Goal: Information Seeking & Learning: Learn about a topic

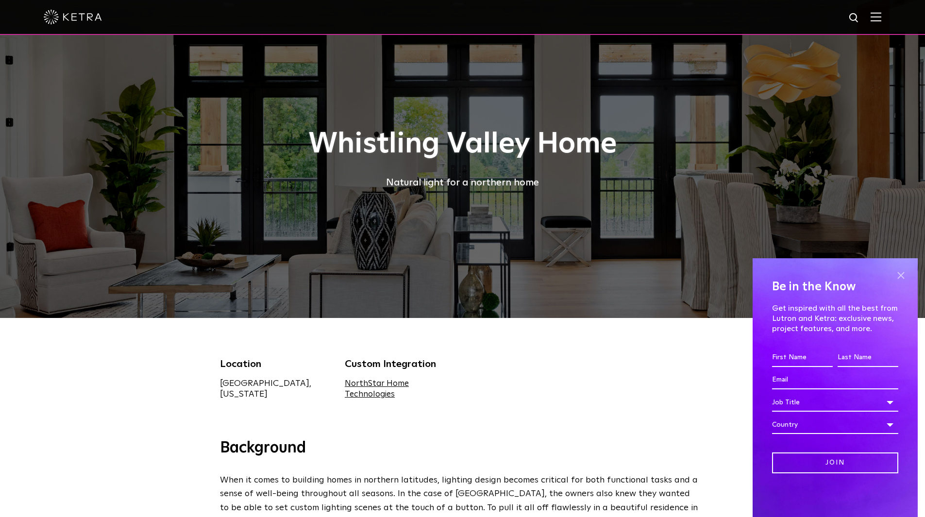
click at [902, 276] on span at bounding box center [901, 275] width 15 height 15
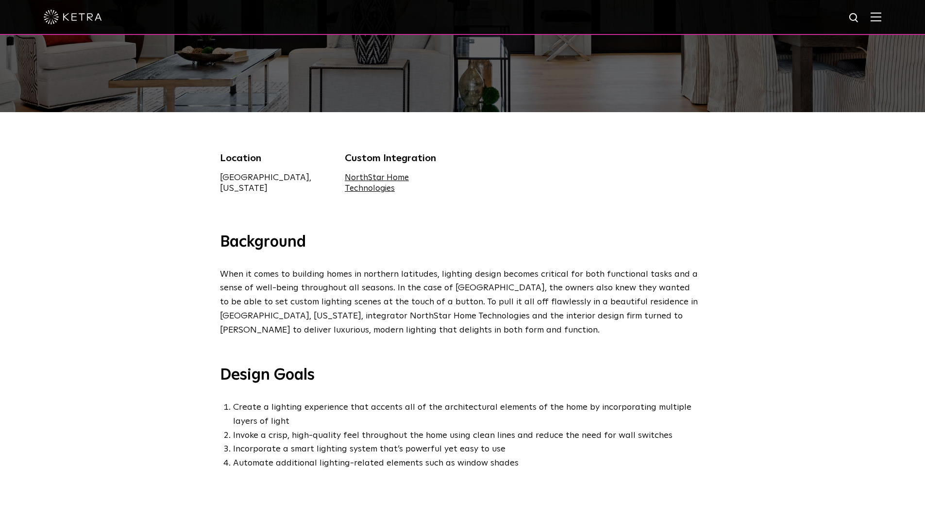
scroll to position [194, 0]
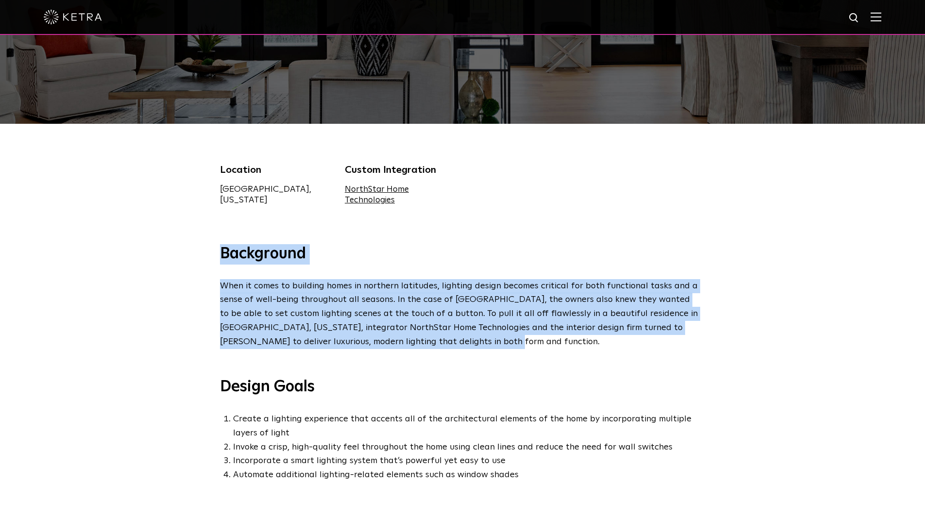
drag, startPoint x: 444, startPoint y: 344, endPoint x: 213, endPoint y: 255, distance: 247.8
click at [213, 255] on div "Background When it comes to building homes in northern latitudes, lighting desi…" at bounding box center [462, 363] width 505 height 238
copy div "Background When it comes to building homes in northern latitudes, lighting desi…"
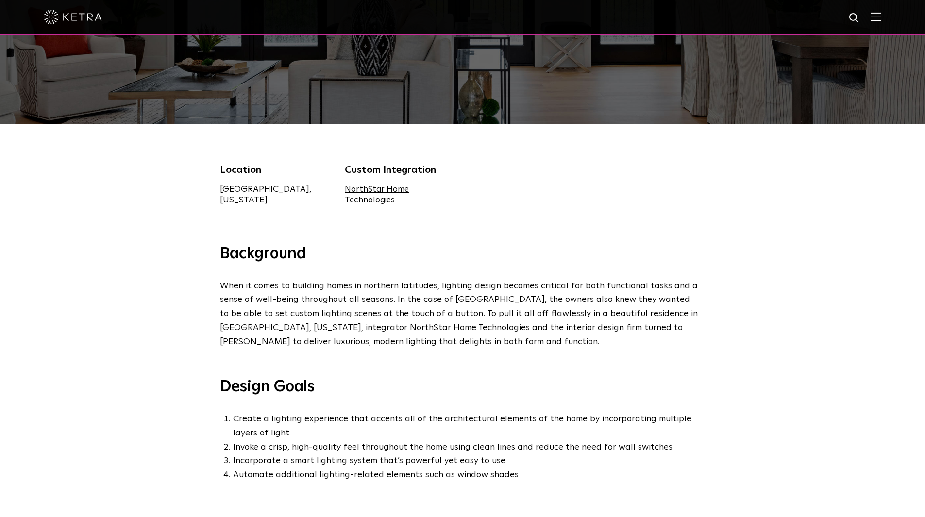
click at [138, 208] on div "Location Lake Elmo, Minnesota Custom Integration NorthStar Home Technologies" at bounding box center [462, 184] width 925 height 120
click at [152, 192] on div "Location Lake Elmo, Minnesota Custom Integration NorthStar Home Technologies" at bounding box center [462, 184] width 925 height 120
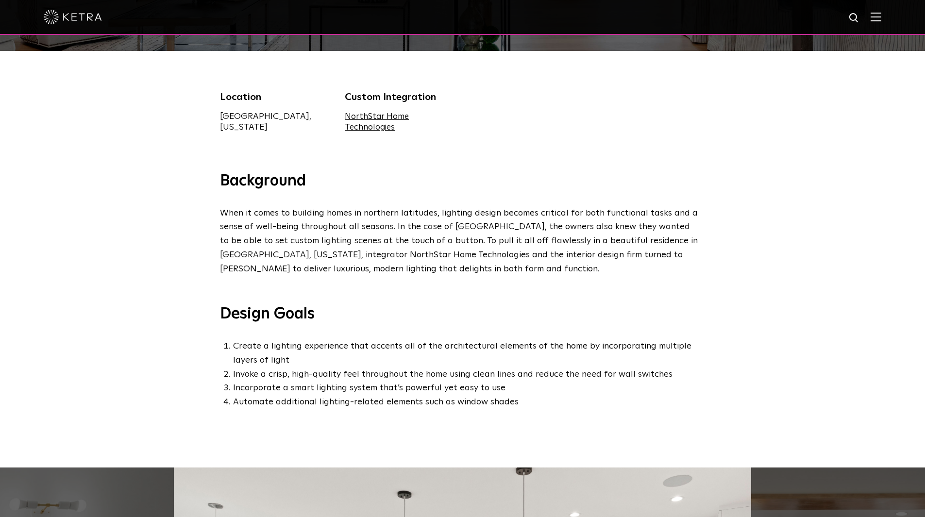
scroll to position [291, 0]
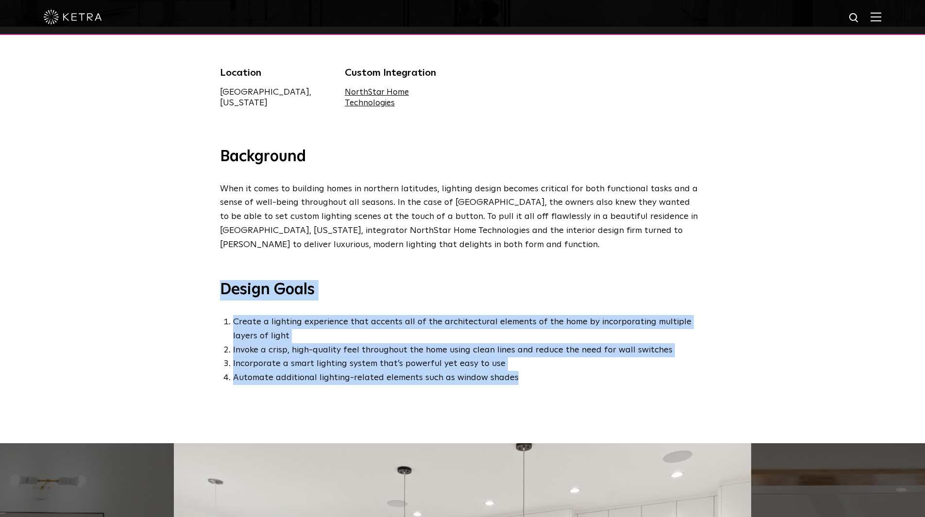
drag, startPoint x: 437, startPoint y: 379, endPoint x: 193, endPoint y: 300, distance: 256.3
click at [193, 300] on div "Background When it comes to building homes in northern latitudes, lighting desi…" at bounding box center [462, 295] width 925 height 296
copy div "Design Goals Create a lighting experience that accents all of the architectural…"
click at [180, 284] on div "Background When it comes to building homes in northern latitudes, lighting desi…" at bounding box center [462, 295] width 925 height 296
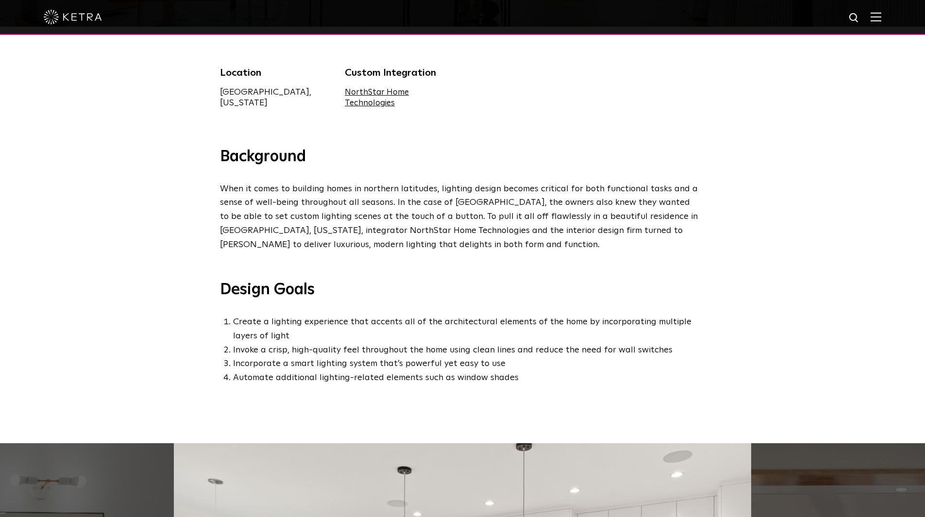
click at [169, 227] on div "Background When it comes to building homes in northern latitudes, lighting desi…" at bounding box center [462, 295] width 925 height 296
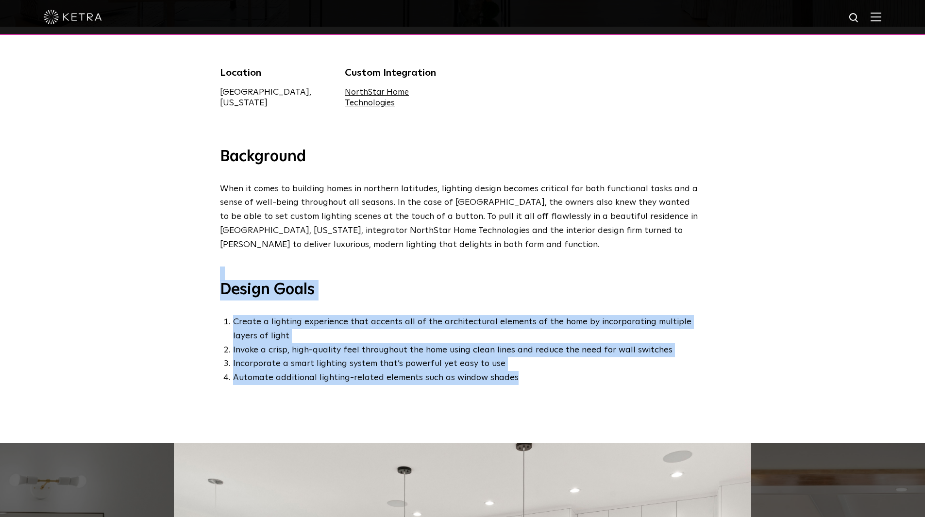
drag, startPoint x: 517, startPoint y: 381, endPoint x: 195, endPoint y: 280, distance: 336.8
click at [195, 280] on div "Background When it comes to building homes in northern latitudes, lighting desi…" at bounding box center [462, 295] width 925 height 296
copy div "Design Goals Create a lighting experience that accents all of the architectural…"
click at [124, 301] on div "Background When it comes to building homes in northern latitudes, lighting desi…" at bounding box center [462, 295] width 925 height 296
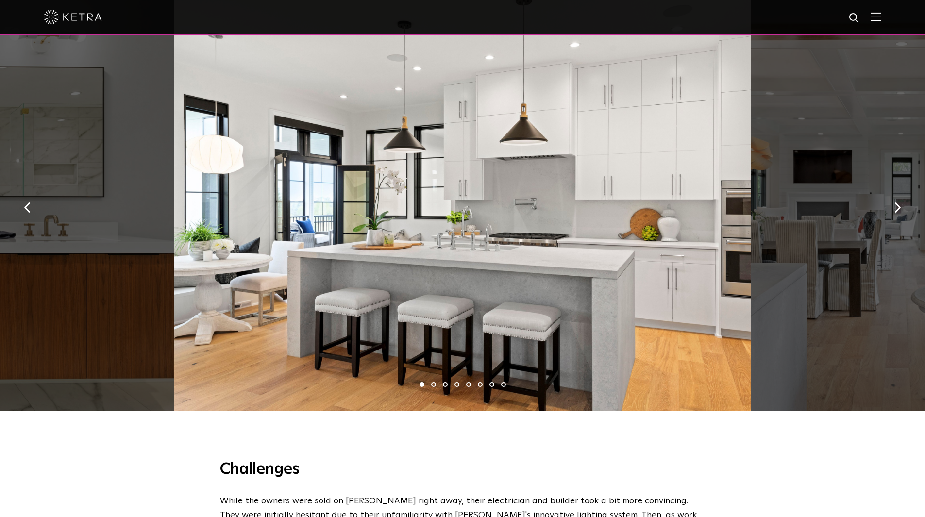
scroll to position [728, 0]
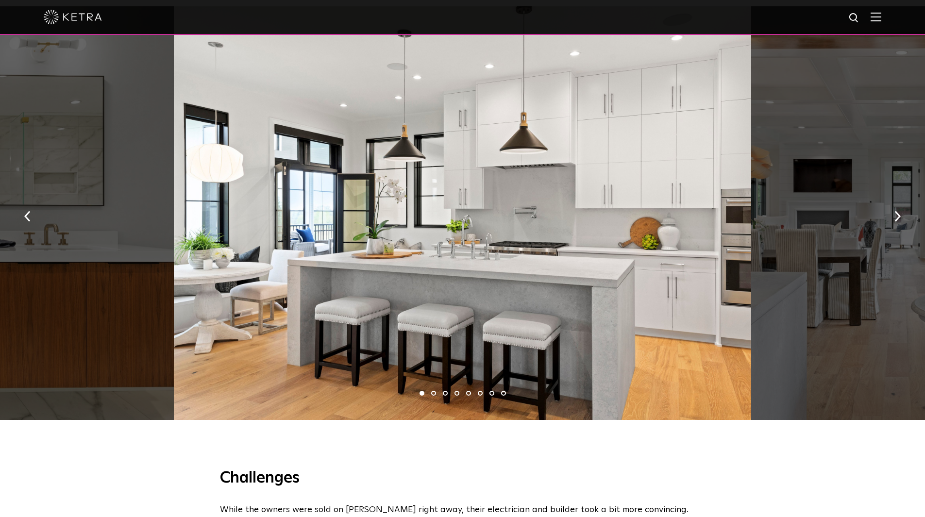
drag, startPoint x: 444, startPoint y: 275, endPoint x: 100, endPoint y: 270, distance: 344.3
click at [244, 273] on div at bounding box center [462, 213] width 577 height 414
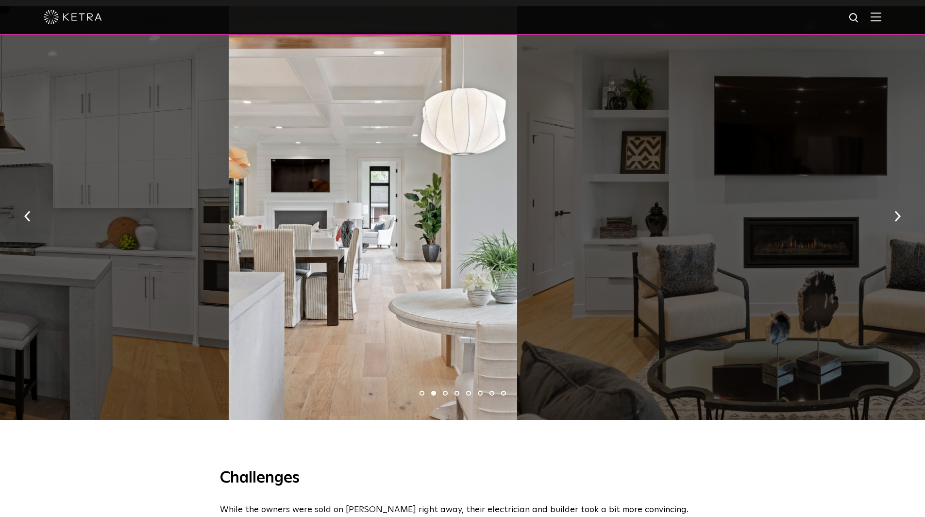
drag, startPoint x: 558, startPoint y: 332, endPoint x: 270, endPoint y: 304, distance: 290.3
click at [290, 306] on div at bounding box center [373, 213] width 288 height 414
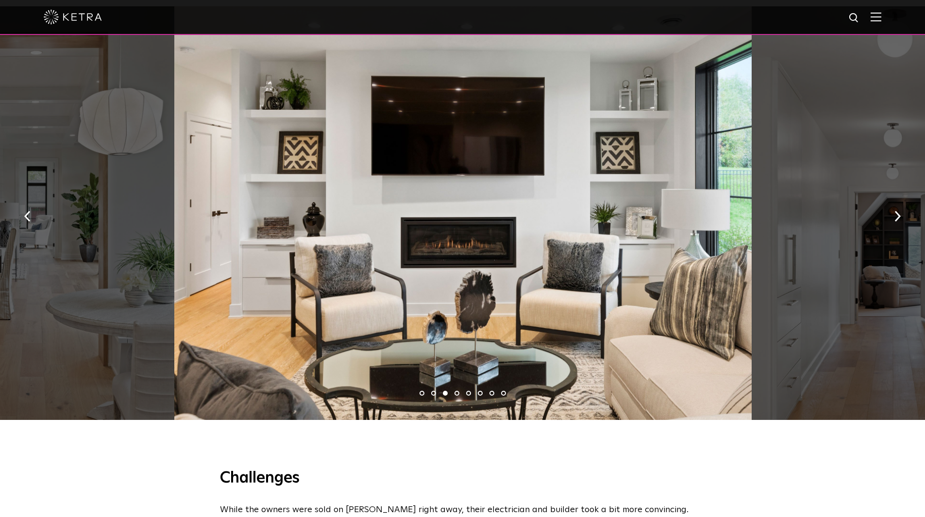
drag, startPoint x: 176, startPoint y: 302, endPoint x: 509, endPoint y: 326, distance: 334.0
click at [499, 326] on div at bounding box center [462, 213] width 577 height 414
drag, startPoint x: 210, startPoint y: 287, endPoint x: 447, endPoint y: 303, distance: 238.0
click at [399, 299] on div at bounding box center [462, 213] width 577 height 414
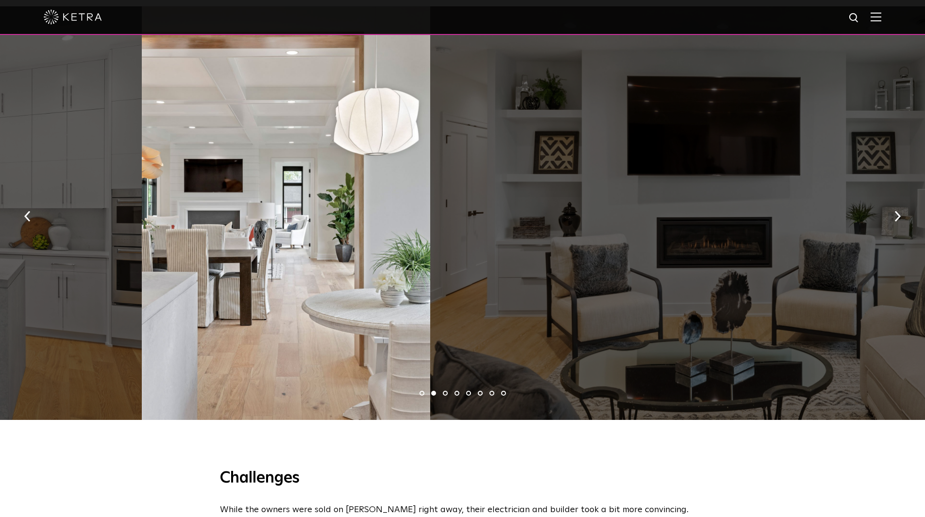
drag, startPoint x: 375, startPoint y: 299, endPoint x: 305, endPoint y: 290, distance: 70.5
click at [328, 291] on div at bounding box center [286, 213] width 288 height 414
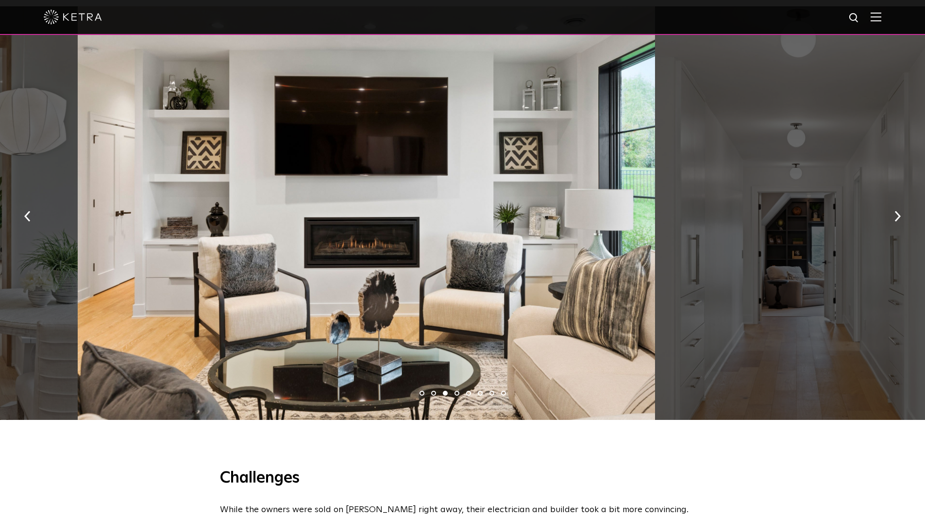
drag, startPoint x: 479, startPoint y: 255, endPoint x: 147, endPoint y: 240, distance: 333.0
click at [277, 253] on div at bounding box center [366, 213] width 577 height 414
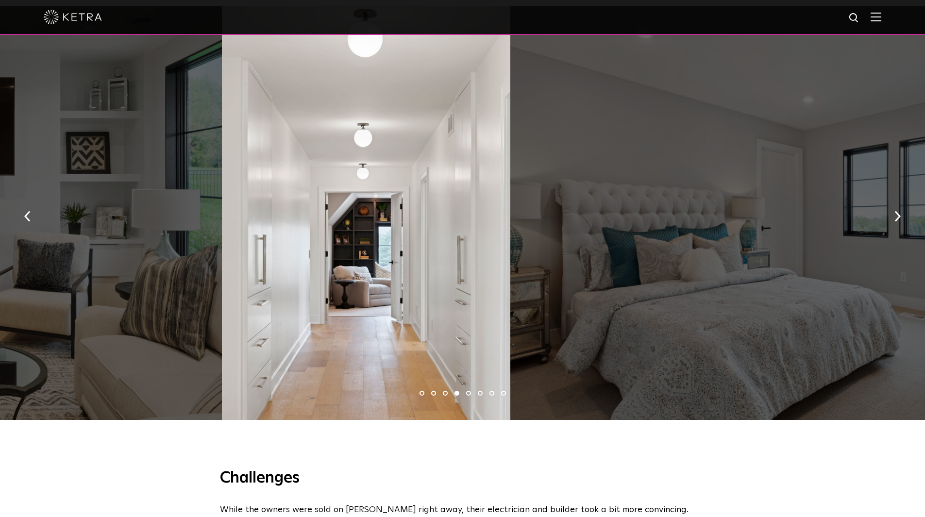
drag, startPoint x: 578, startPoint y: 270, endPoint x: 250, endPoint y: 254, distance: 328.7
click at [407, 270] on div at bounding box center [366, 213] width 288 height 414
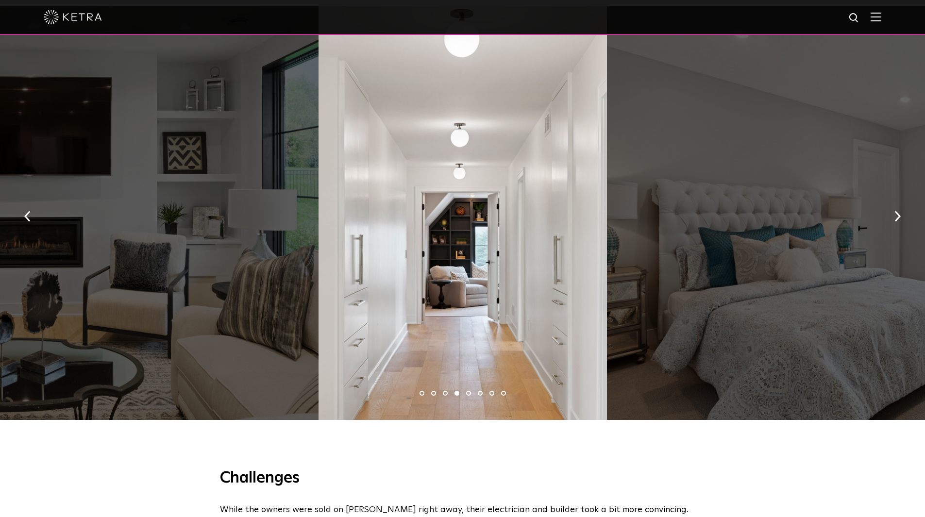
click at [607, 272] on div at bounding box center [895, 213] width 577 height 414
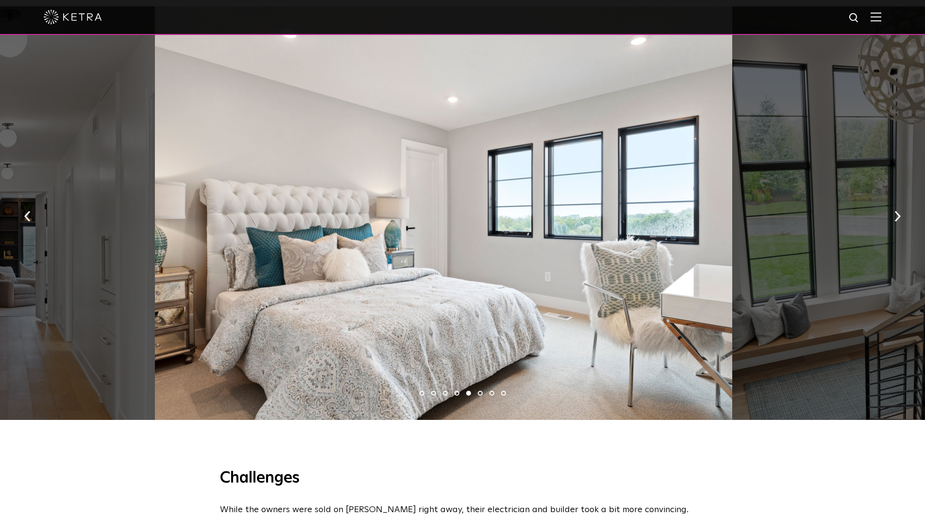
drag, startPoint x: 478, startPoint y: 278, endPoint x: 187, endPoint y: 263, distance: 290.8
click at [289, 272] on div at bounding box center [443, 213] width 577 height 414
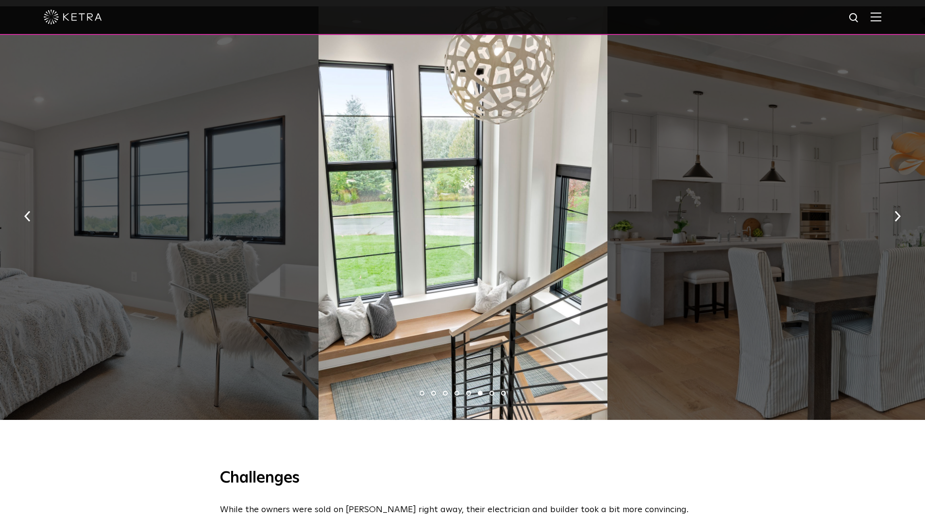
drag, startPoint x: 616, startPoint y: 270, endPoint x: 241, endPoint y: 239, distance: 375.7
click at [608, 251] on div at bounding box center [896, 213] width 577 height 414
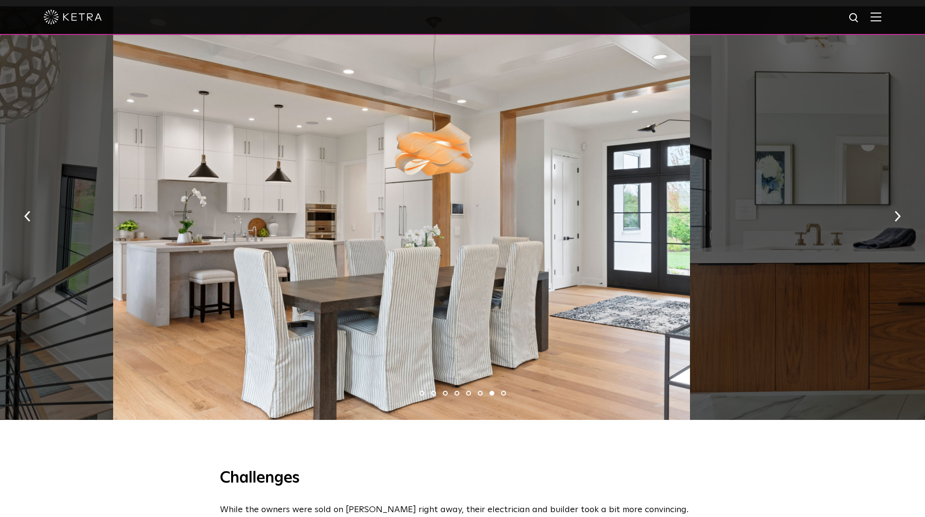
drag, startPoint x: 544, startPoint y: 222, endPoint x: 296, endPoint y: 215, distance: 248.3
click at [331, 220] on div at bounding box center [401, 213] width 577 height 414
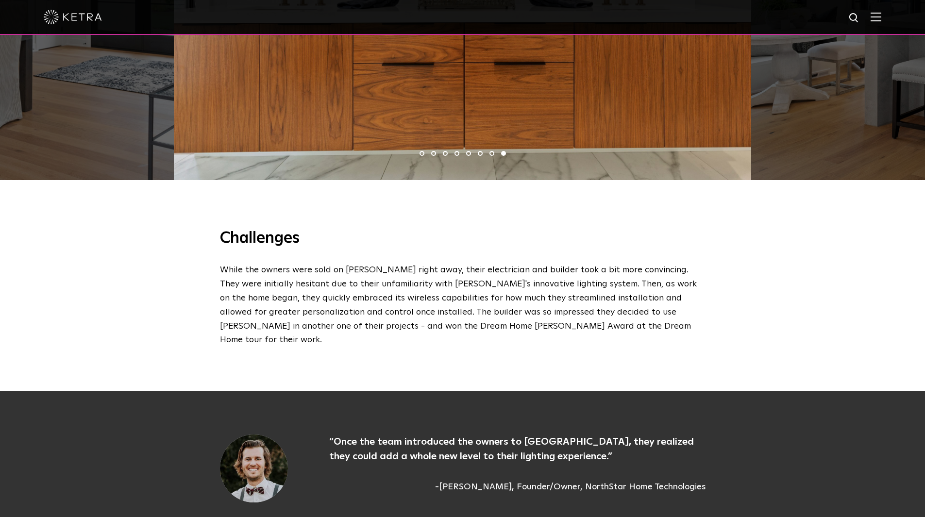
scroll to position [971, 0]
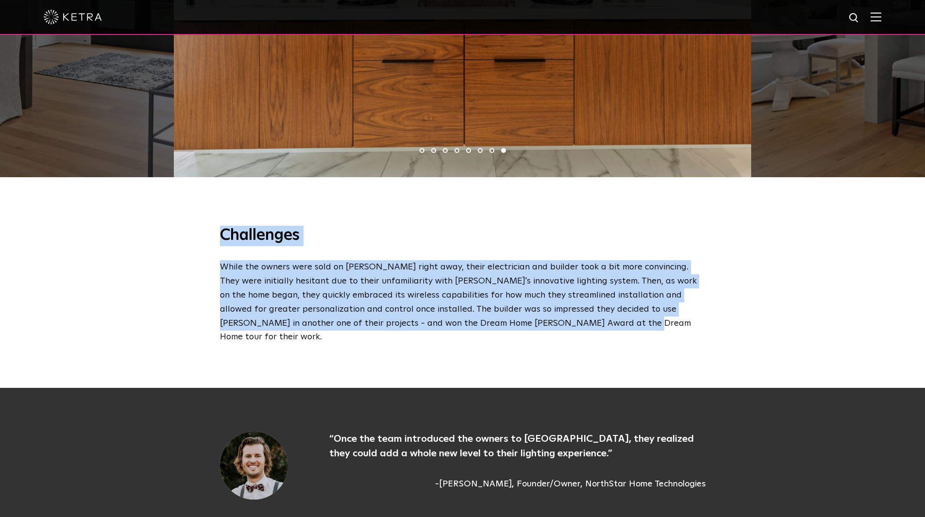
drag, startPoint x: 514, startPoint y: 328, endPoint x: 210, endPoint y: 238, distance: 316.9
click at [210, 238] on div "Challenges While the owners were sold on Ketra right away, their electrician an…" at bounding box center [462, 285] width 505 height 118
copy div "Challenges While the owners were sold on Ketra right away, their electrician an…"
click at [177, 321] on div "Challenges While the owners were sold on Ketra right away, their electrician an…" at bounding box center [462, 285] width 925 height 206
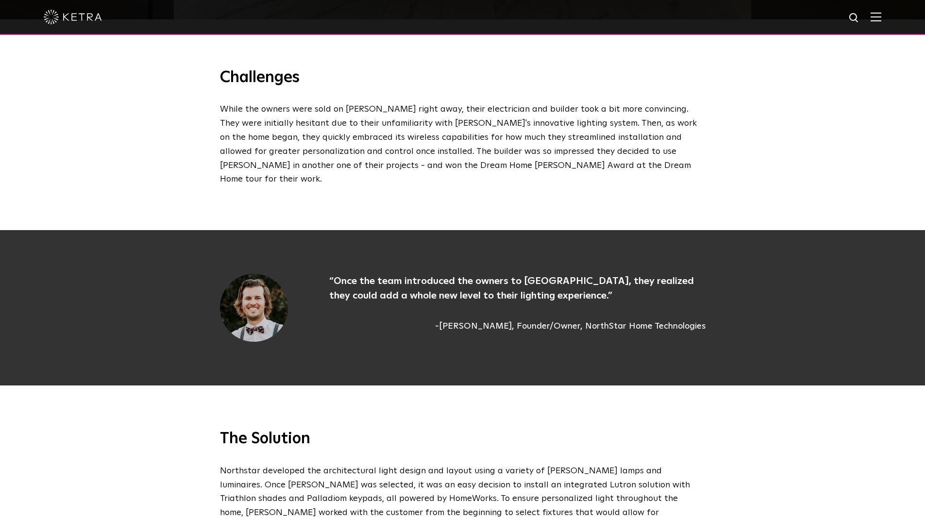
scroll to position [1166, 0]
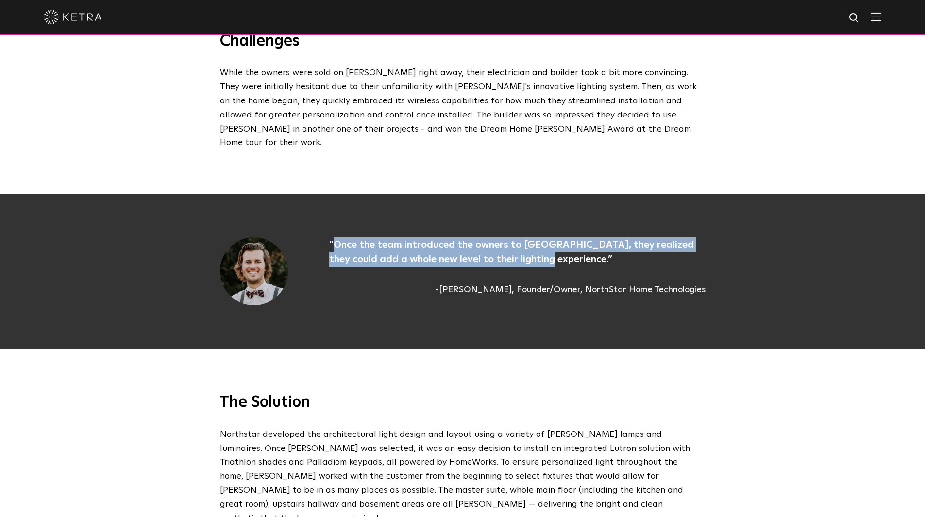
drag, startPoint x: 528, startPoint y: 247, endPoint x: 336, endPoint y: 227, distance: 193.4
click at [336, 237] on p "“Once the team introduced the owners to Ketra, they realized they could add a w…" at bounding box center [517, 251] width 376 height 29
copy p "Once the team introduced the owners to Ketra, they realized they could add a wh…"
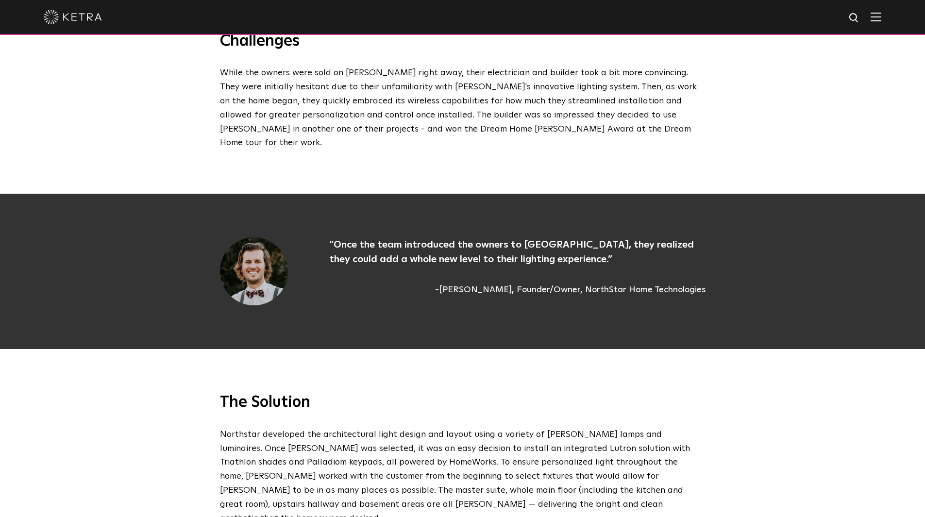
click at [381, 393] on h3 "The Solution" at bounding box center [463, 403] width 486 height 20
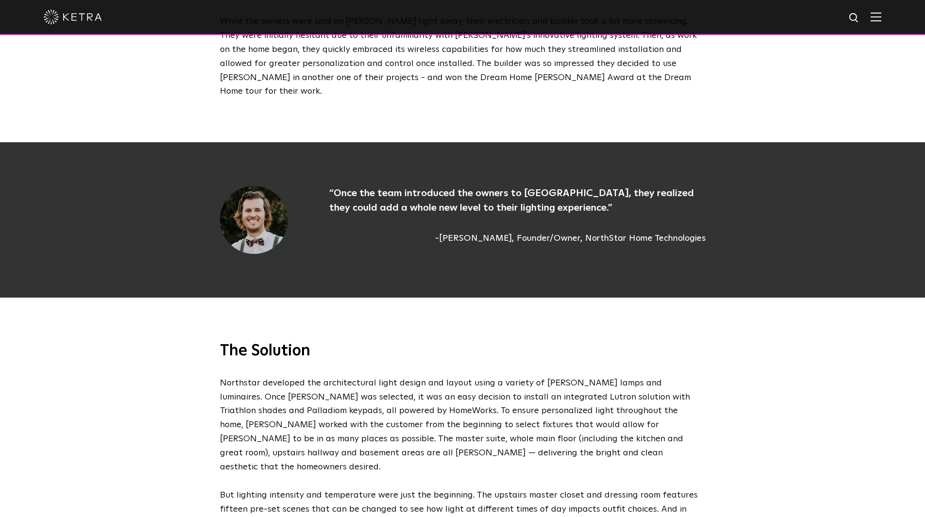
scroll to position [1408, 0]
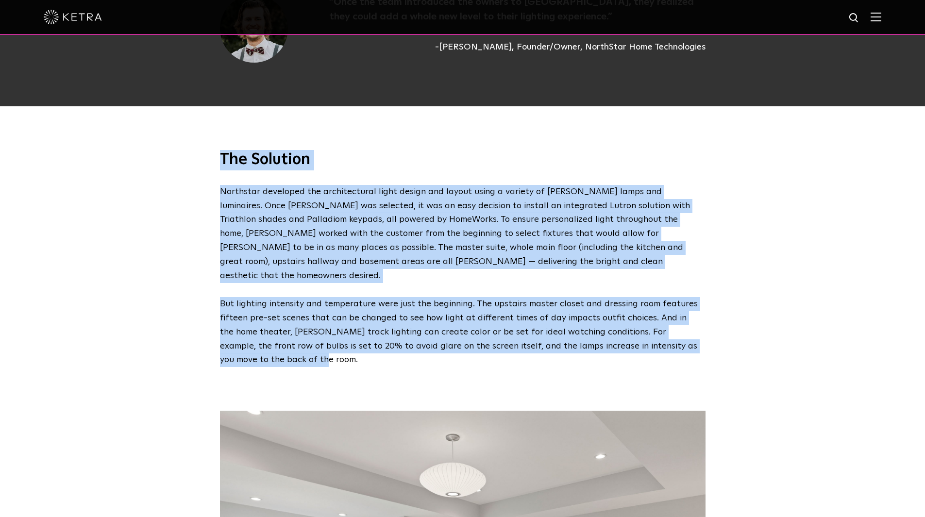
drag, startPoint x: 254, startPoint y: 338, endPoint x: 188, endPoint y: 139, distance: 209.2
click at [188, 139] on div "The Solution Northstar developed the architectural light design and layout usin…" at bounding box center [462, 236] width 925 height 261
copy div "The Solution Northstar developed the architectural light design and layout usin…"
click at [181, 298] on div "The Solution Northstar developed the architectural light design and layout usin…" at bounding box center [462, 236] width 925 height 261
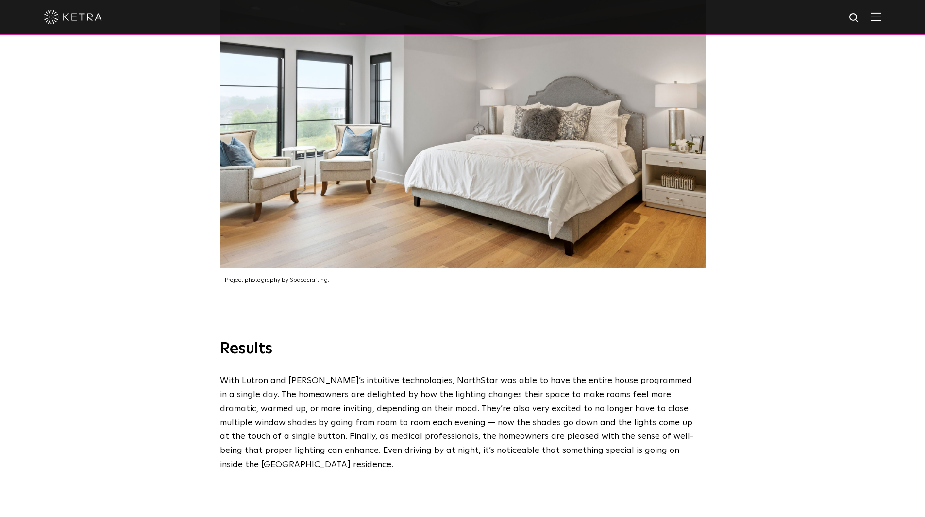
scroll to position [2040, 0]
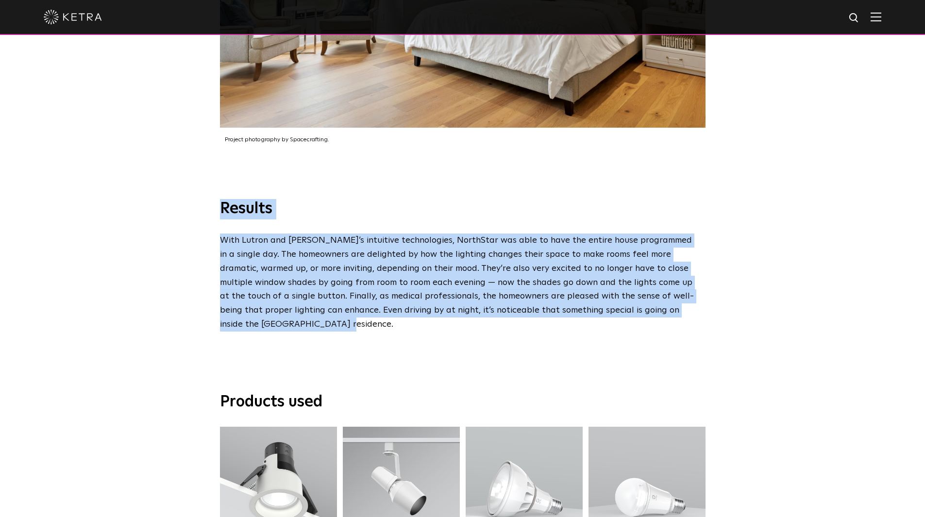
drag, startPoint x: 705, startPoint y: 288, endPoint x: 217, endPoint y: 187, distance: 497.9
click at [217, 199] on div "Results With Lutron and Ketra’s intuitive technologies, NorthStar was able to h…" at bounding box center [462, 265] width 505 height 133
copy div "Results With Lutron and Ketra’s intuitive technologies, NorthStar was able to h…"
click at [168, 267] on div "Results With Lutron and Ketra’s intuitive technologies, NorthStar was able to h…" at bounding box center [462, 287] width 925 height 176
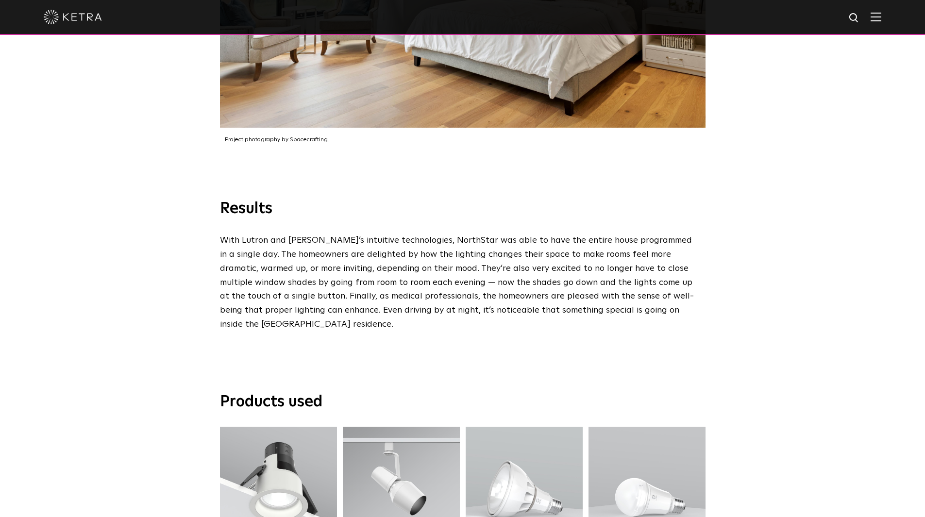
click at [158, 236] on div "Results With Lutron and Ketra’s intuitive technologies, NorthStar was able to h…" at bounding box center [462, 287] width 925 height 176
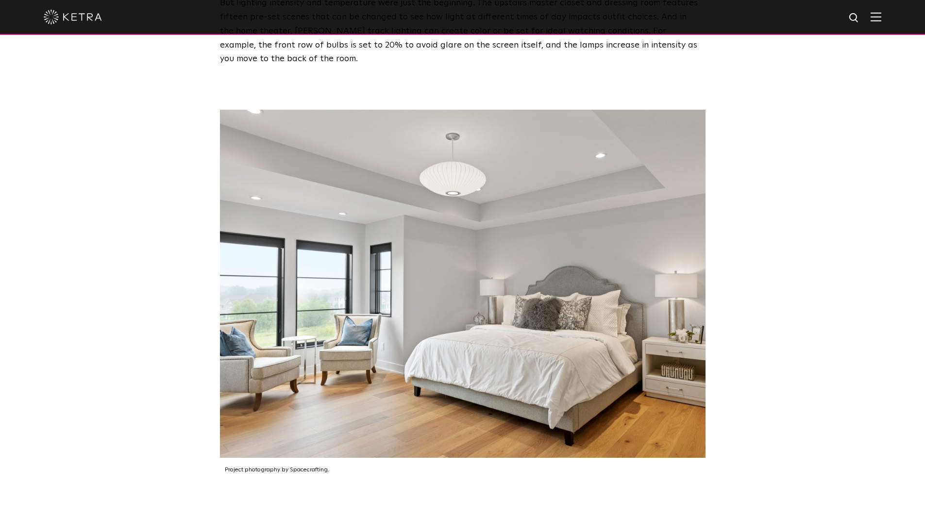
scroll to position [1797, 0]
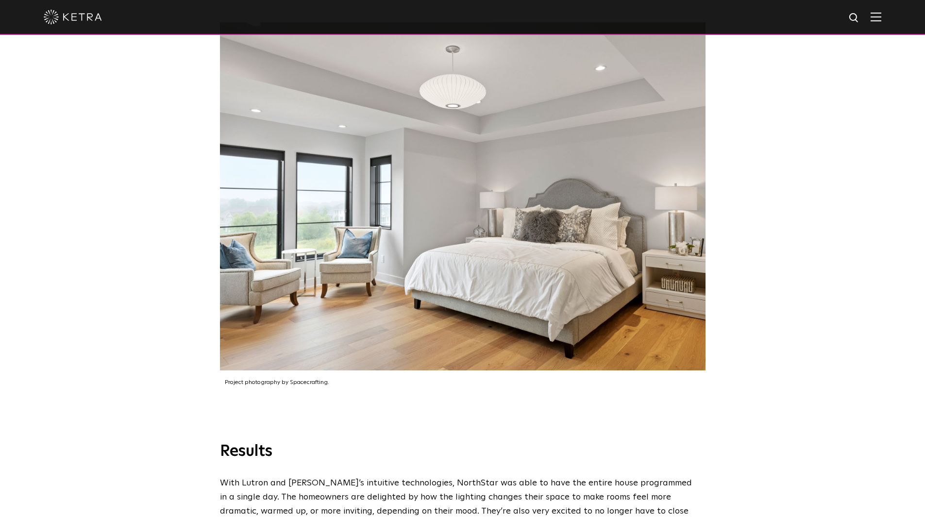
click at [782, 142] on div "Project photography by Spacecrafting." at bounding box center [462, 210] width 925 height 463
click at [791, 87] on div "Project photography by Spacecrafting." at bounding box center [462, 210] width 925 height 463
